Goal: Task Accomplishment & Management: Use online tool/utility

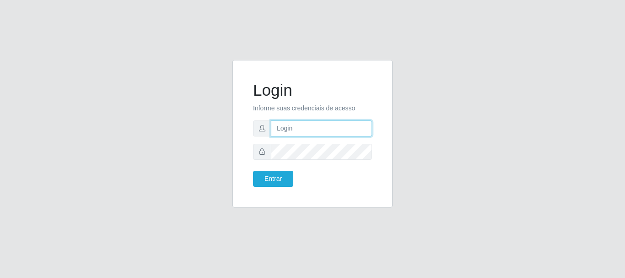
click at [295, 131] on input "text" at bounding box center [321, 128] width 101 height 16
type input "[EMAIL_ADDRESS][DOMAIN_NAME]"
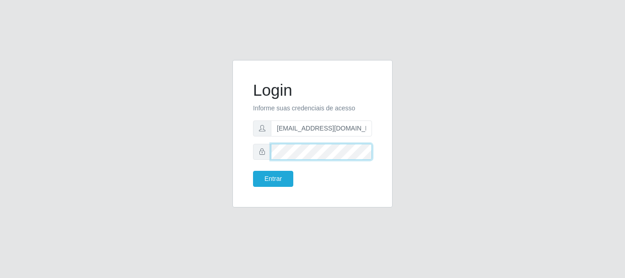
click at [253, 171] on button "Entrar" at bounding box center [273, 179] width 40 height 16
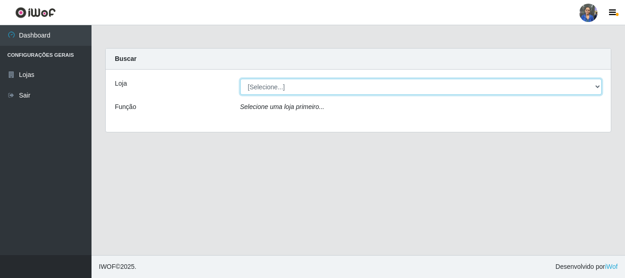
click at [576, 91] on select "[Selecione...] SuperFácil Atacado - Rodoviária" at bounding box center [421, 87] width 362 height 16
select select "400"
click at [240, 79] on select "[Selecione...] SuperFácil Atacado - Rodoviária" at bounding box center [421, 87] width 362 height 16
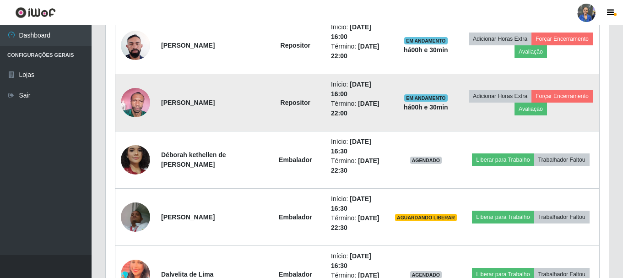
scroll to position [458, 0]
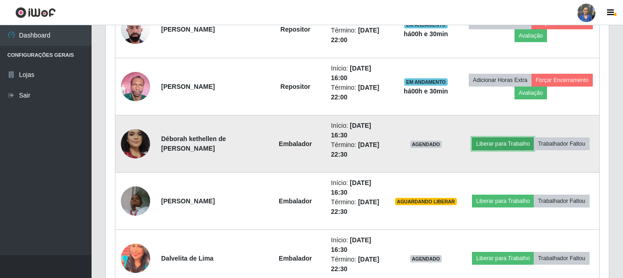
click at [491, 144] on button "Liberar para Trabalho" at bounding box center [503, 143] width 62 height 13
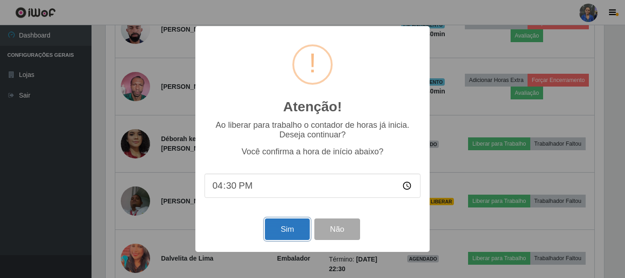
click at [284, 229] on button "Sim" at bounding box center [287, 229] width 44 height 22
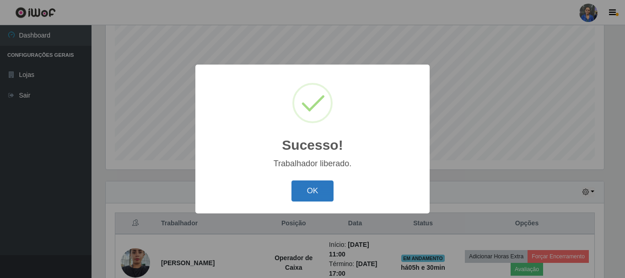
click at [318, 199] on button "OK" at bounding box center [313, 191] width 43 height 22
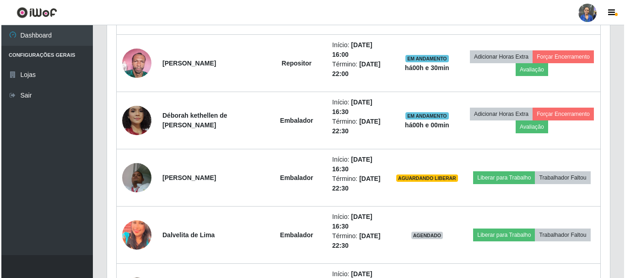
scroll to position [487, 0]
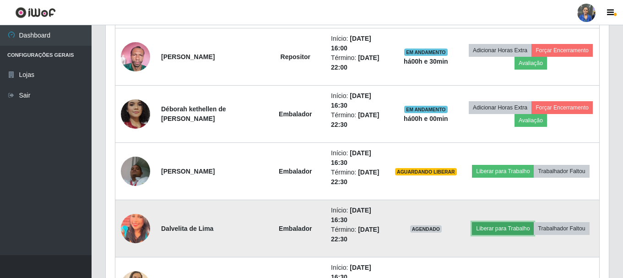
click at [503, 233] on button "Liberar para Trabalho" at bounding box center [503, 228] width 62 height 13
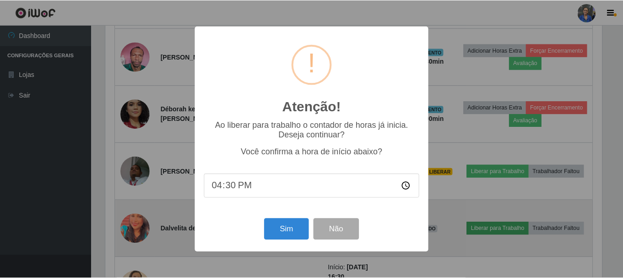
scroll to position [190, 498]
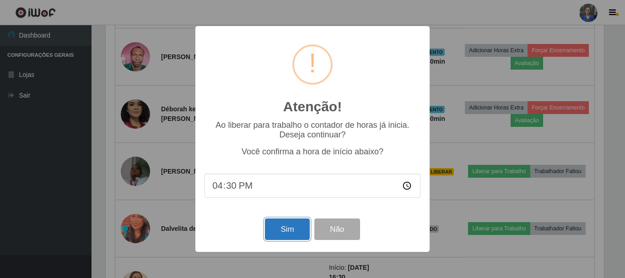
click at [293, 236] on button "Sim" at bounding box center [287, 229] width 44 height 22
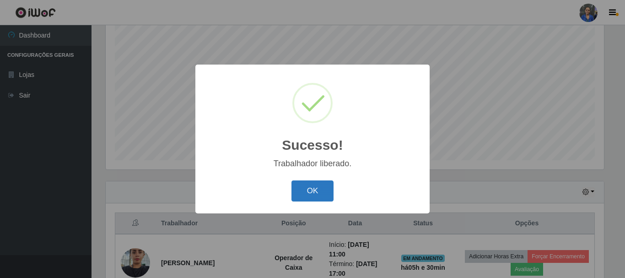
click at [311, 189] on button "OK" at bounding box center [313, 191] width 43 height 22
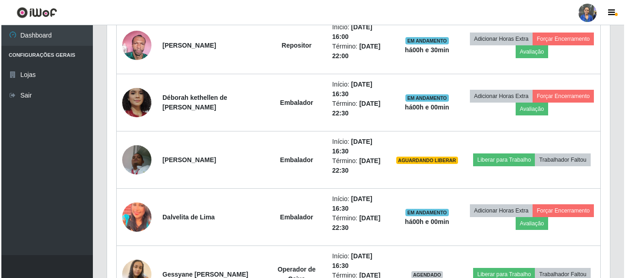
scroll to position [487, 0]
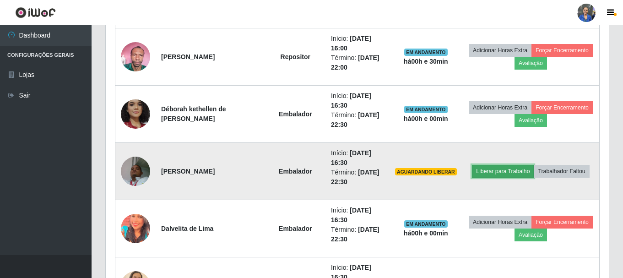
click at [509, 172] on button "Liberar para Trabalho" at bounding box center [503, 171] width 62 height 13
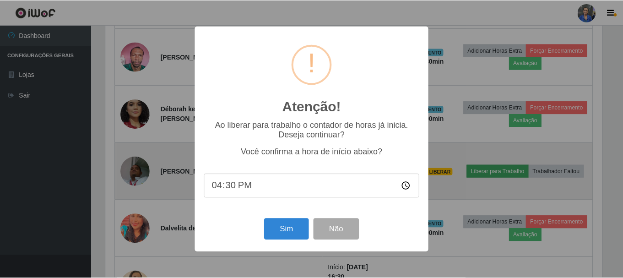
scroll to position [190, 498]
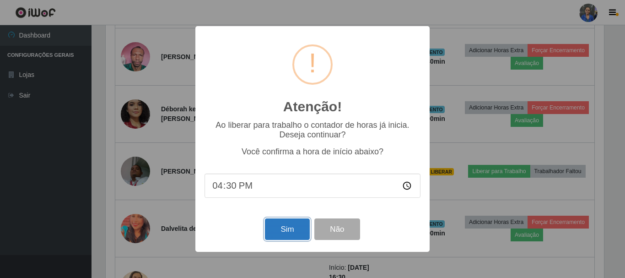
click at [284, 233] on button "Sim" at bounding box center [287, 229] width 44 height 22
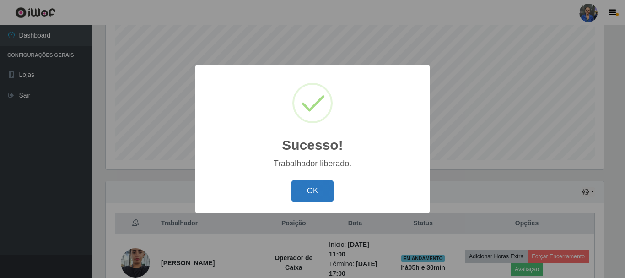
click at [318, 198] on button "OK" at bounding box center [313, 191] width 43 height 22
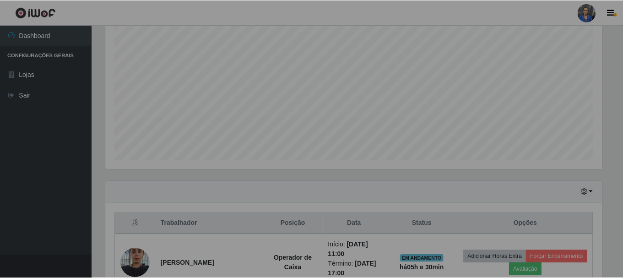
scroll to position [0, 0]
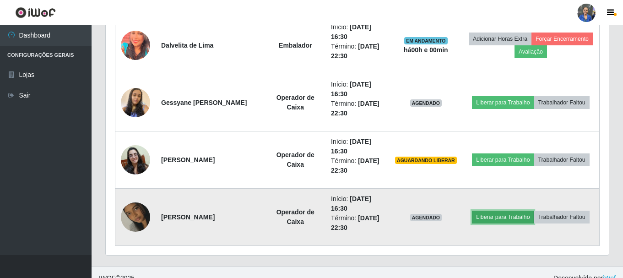
click at [482, 221] on button "Liberar para Trabalho" at bounding box center [503, 217] width 62 height 13
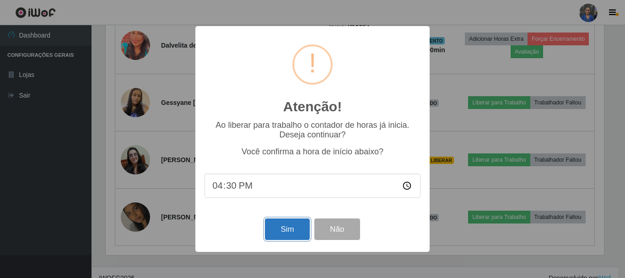
click at [300, 232] on button "Sim" at bounding box center [287, 229] width 44 height 22
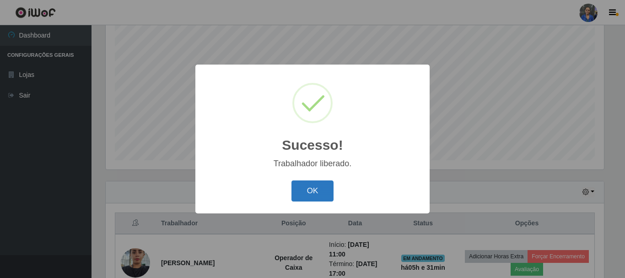
click at [310, 195] on button "OK" at bounding box center [313, 191] width 43 height 22
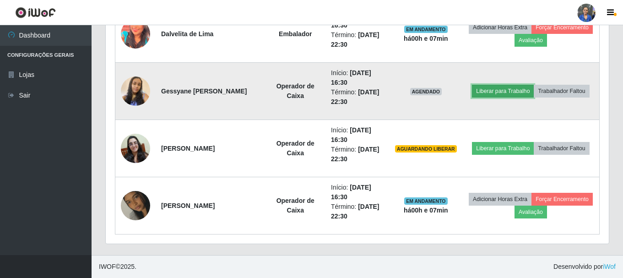
click at [495, 88] on button "Liberar para Trabalho" at bounding box center [503, 91] width 62 height 13
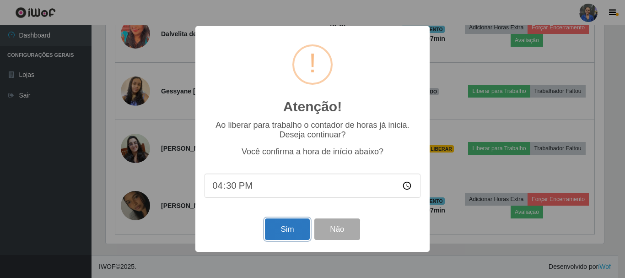
click at [284, 234] on button "Sim" at bounding box center [287, 229] width 44 height 22
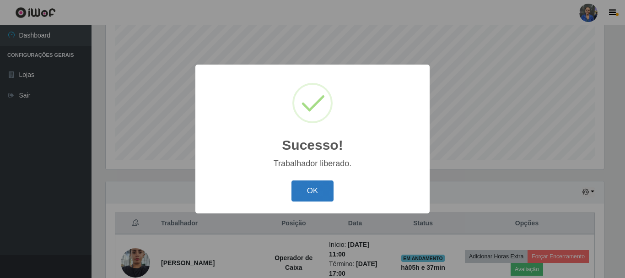
click at [309, 189] on button "OK" at bounding box center [313, 191] width 43 height 22
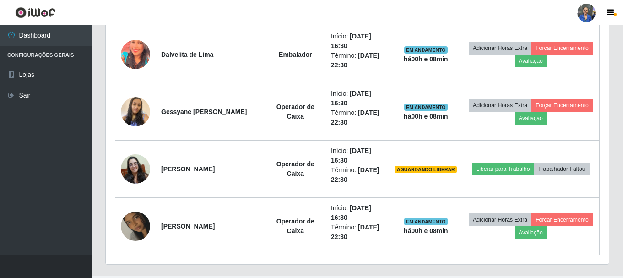
scroll to position [682, 0]
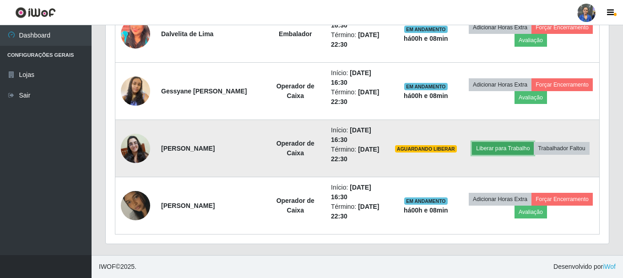
click at [504, 146] on button "Liberar para Trabalho" at bounding box center [503, 148] width 62 height 13
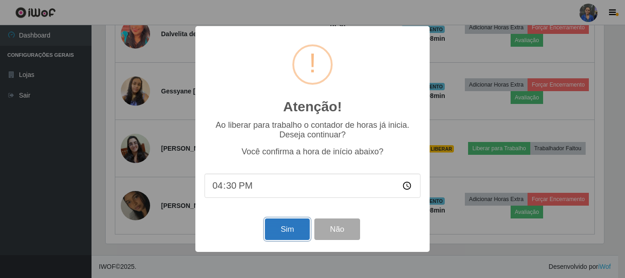
click at [286, 230] on button "Sim" at bounding box center [287, 229] width 44 height 22
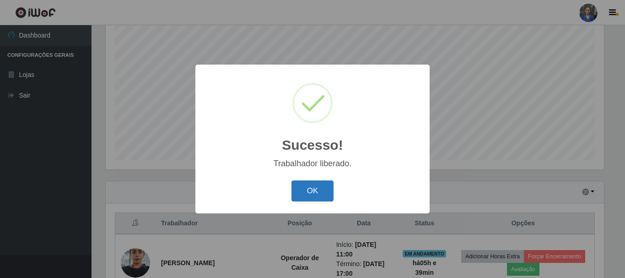
click at [325, 191] on button "OK" at bounding box center [313, 191] width 43 height 22
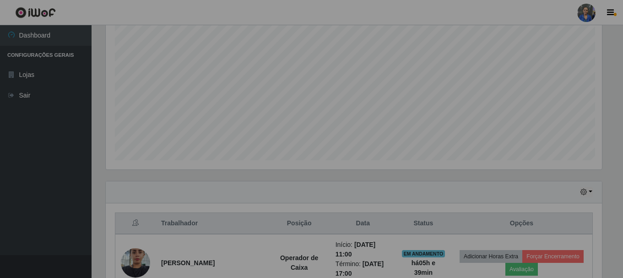
scroll to position [190, 503]
